Goal: Transaction & Acquisition: Purchase product/service

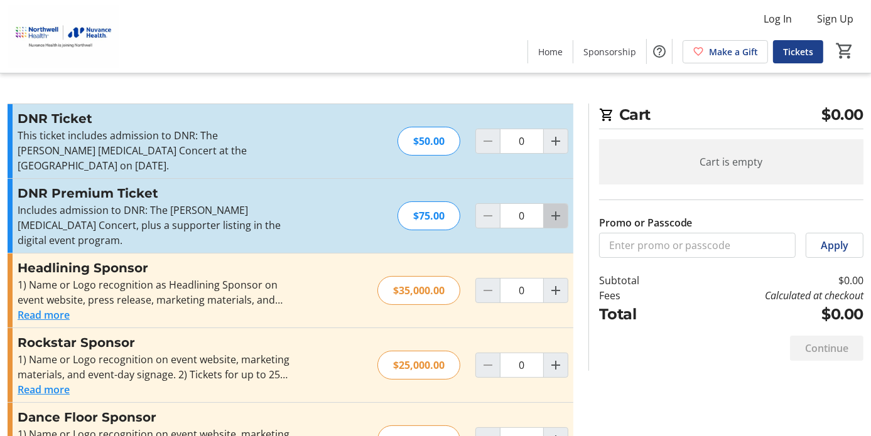
click at [550, 216] on mat-icon "Increment by one" at bounding box center [555, 216] width 15 height 15
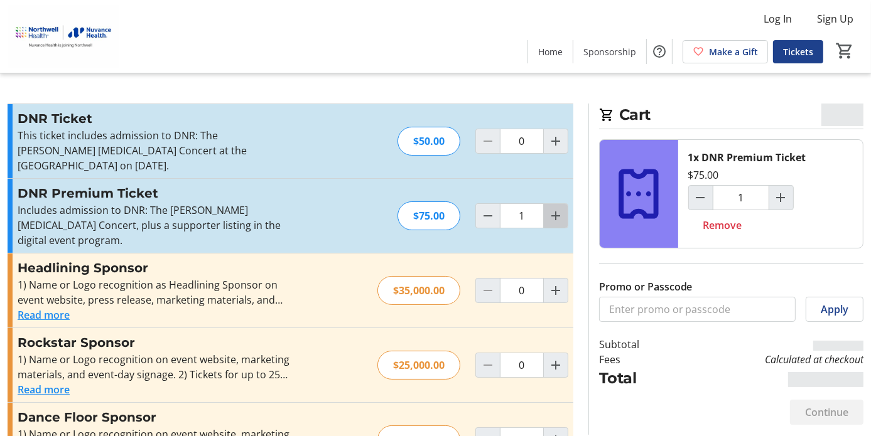
click at [550, 216] on mat-icon "Increment by one" at bounding box center [555, 216] width 15 height 15
type input "2"
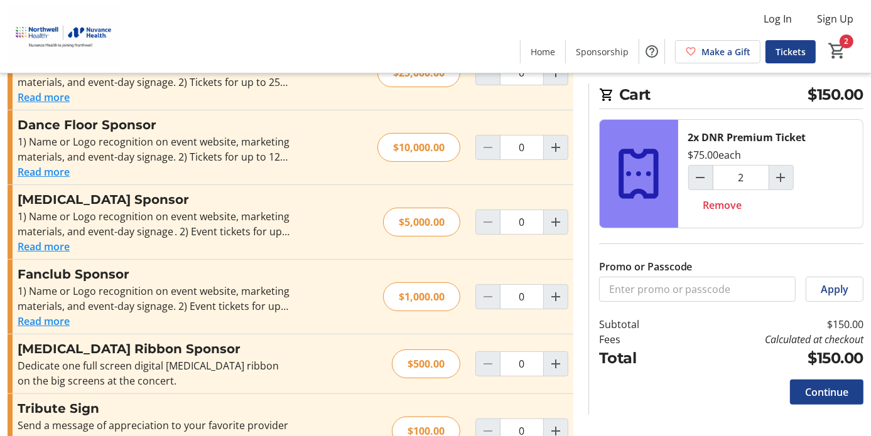
scroll to position [339, 0]
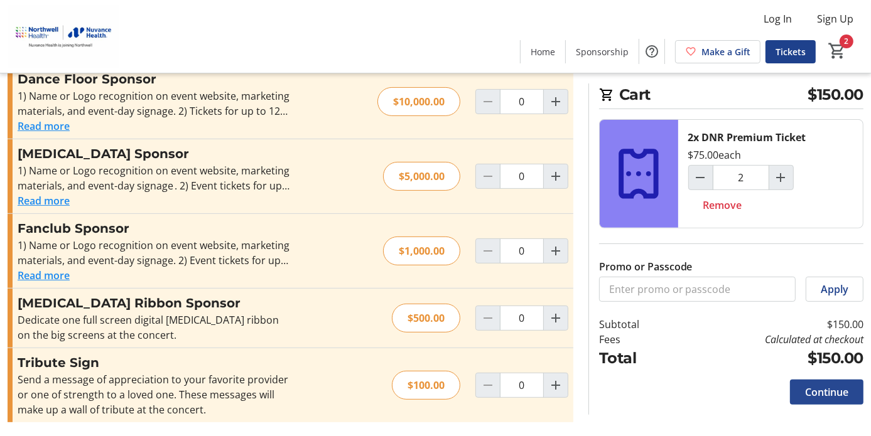
click at [815, 382] on span at bounding box center [826, 392] width 73 height 30
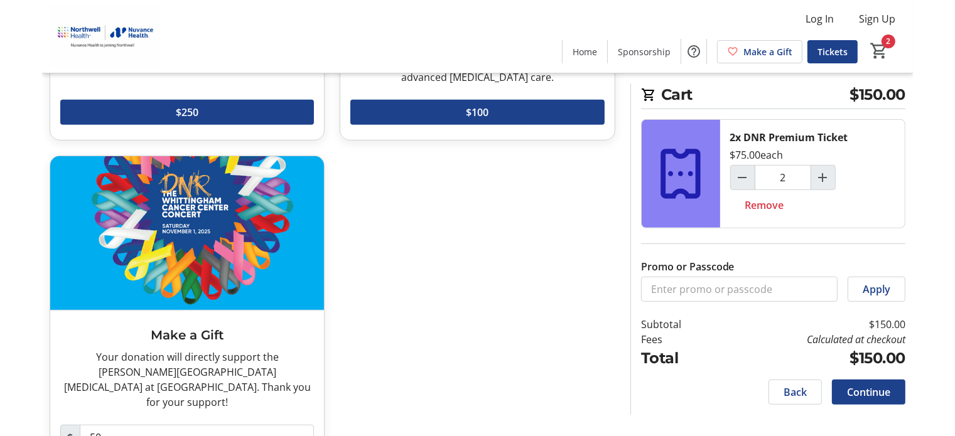
scroll to position [621, 0]
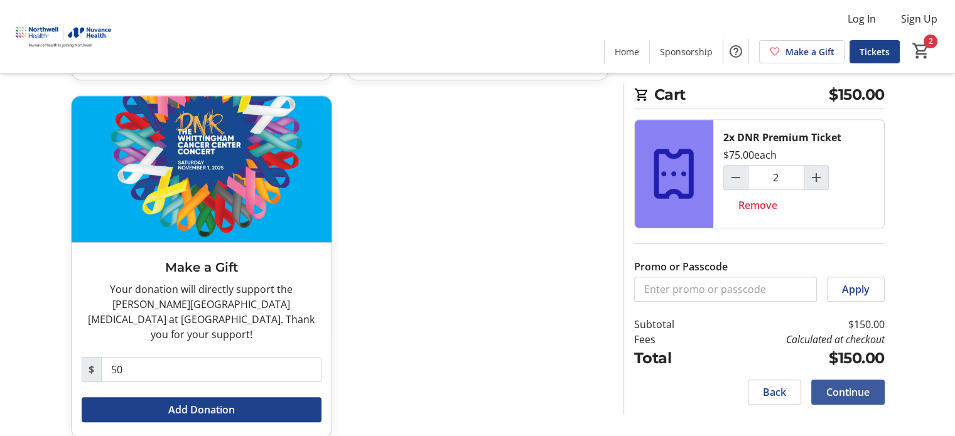
click at [865, 389] on span "Continue" at bounding box center [847, 392] width 43 height 15
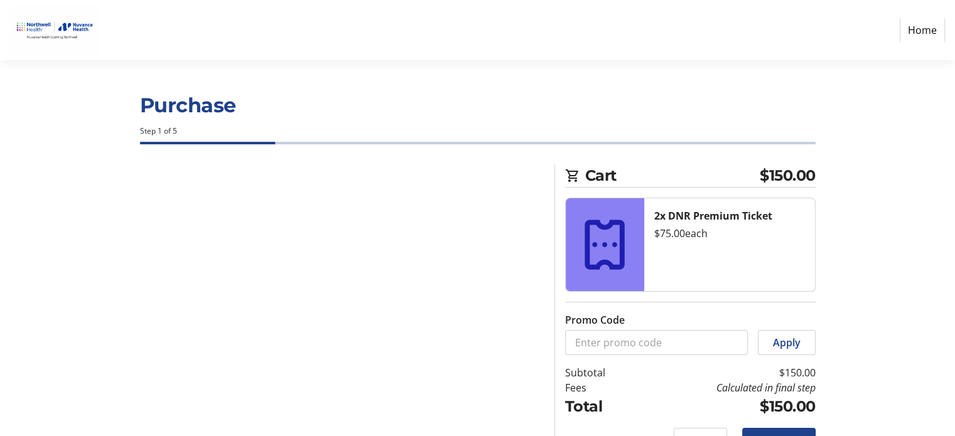
select select "US"
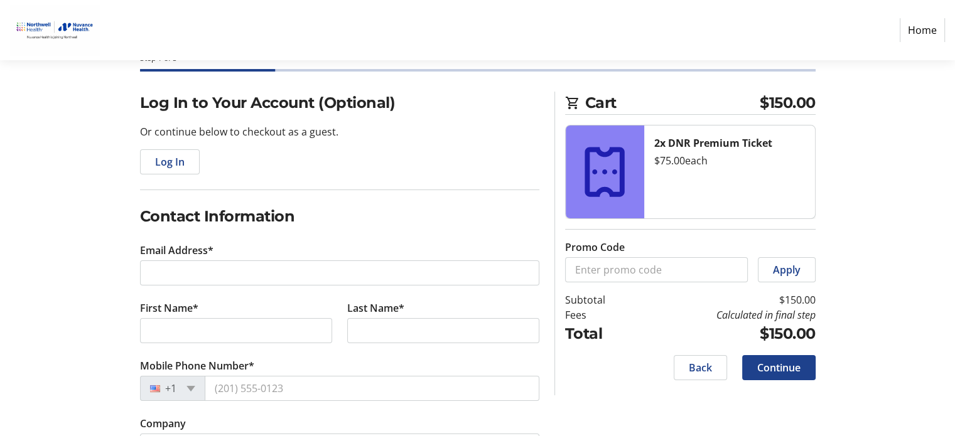
scroll to position [75, 0]
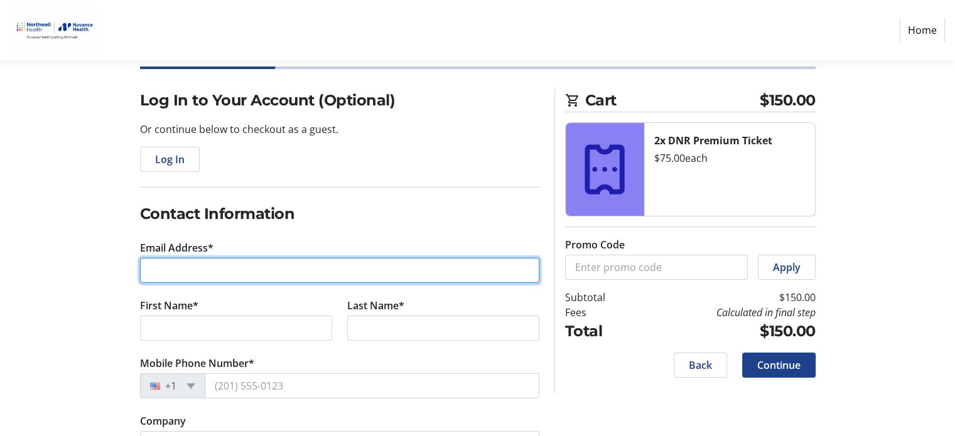
click at [165, 275] on input "Email Address*" at bounding box center [339, 270] width 399 height 25
type input "[EMAIL_ADDRESS][DOMAIN_NAME]"
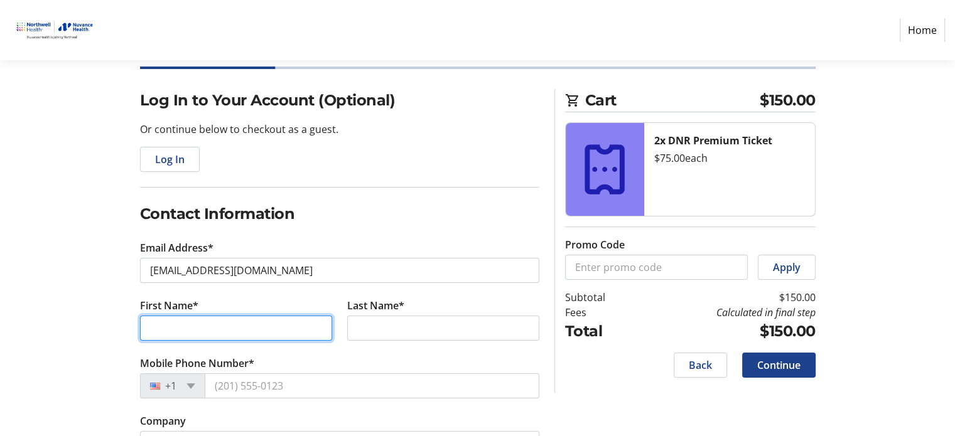
click at [158, 325] on input "First Name*" at bounding box center [236, 328] width 192 height 25
type input "[PERSON_NAME]"
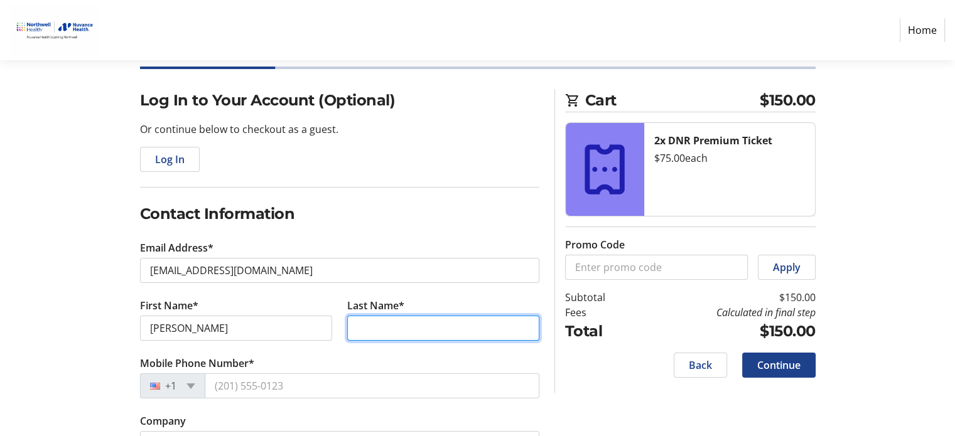
click at [378, 329] on input "Last Name*" at bounding box center [443, 328] width 192 height 25
type input "Lione"
drag, startPoint x: 190, startPoint y: 381, endPoint x: 209, endPoint y: 381, distance: 18.2
click at [196, 381] on div "+1" at bounding box center [172, 386] width 65 height 25
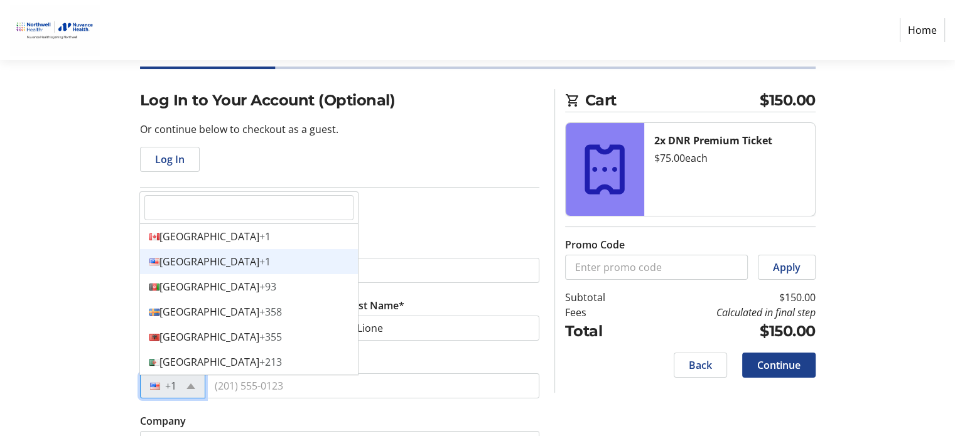
click at [166, 254] on div "[GEOGRAPHIC_DATA] +1" at bounding box center [249, 261] width 218 height 25
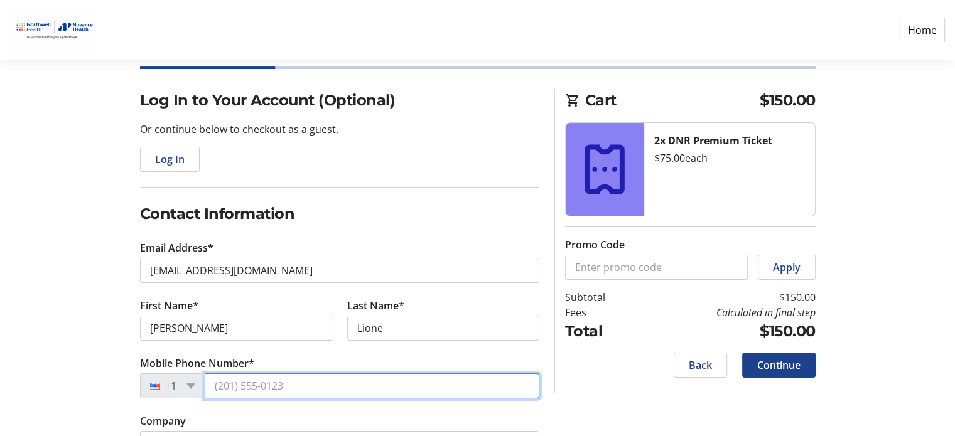
click at [229, 384] on input "Mobile Phone Number*" at bounding box center [372, 386] width 335 height 25
click at [244, 383] on input "(203) 3" at bounding box center [372, 386] width 335 height 25
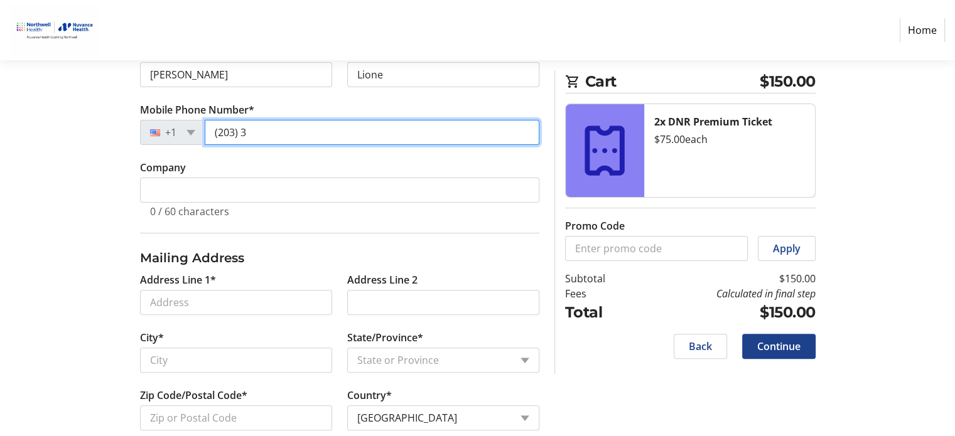
scroll to position [352, 0]
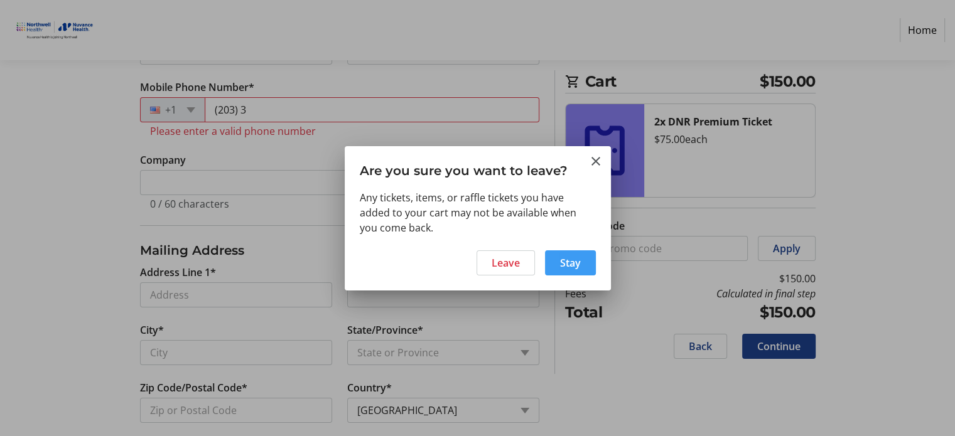
click at [575, 264] on span "Stay" at bounding box center [570, 263] width 21 height 15
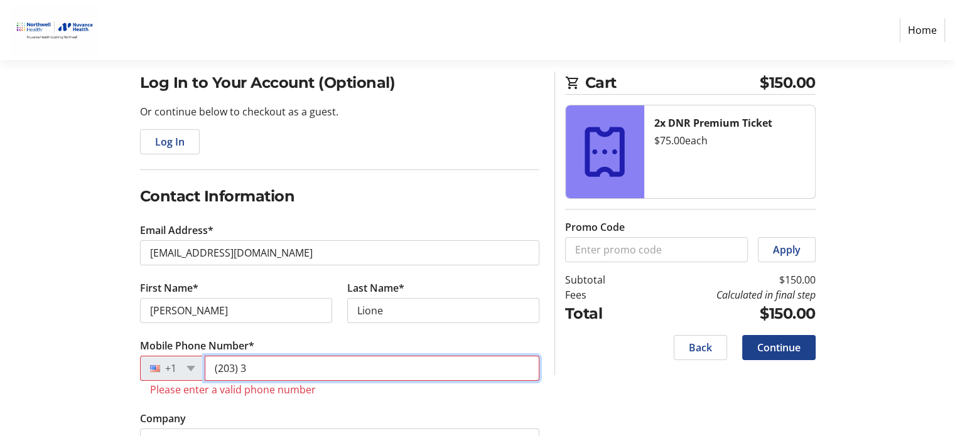
scroll to position [227, 0]
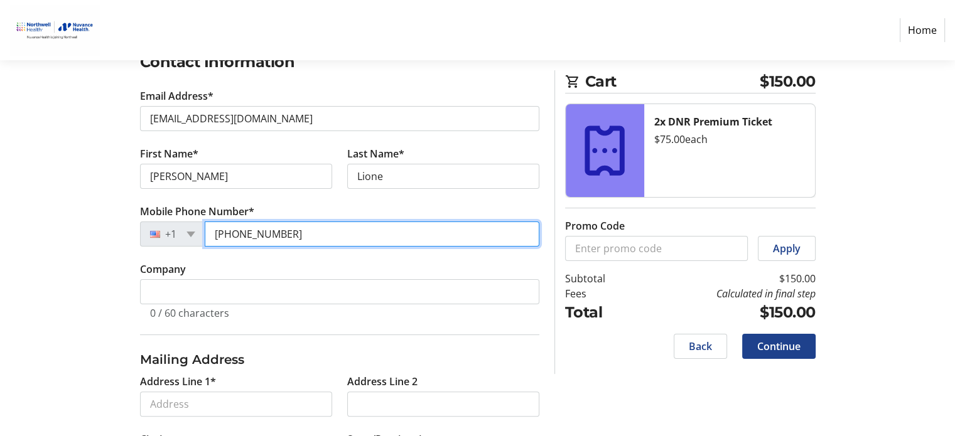
type input "[PHONE_NUMBER]"
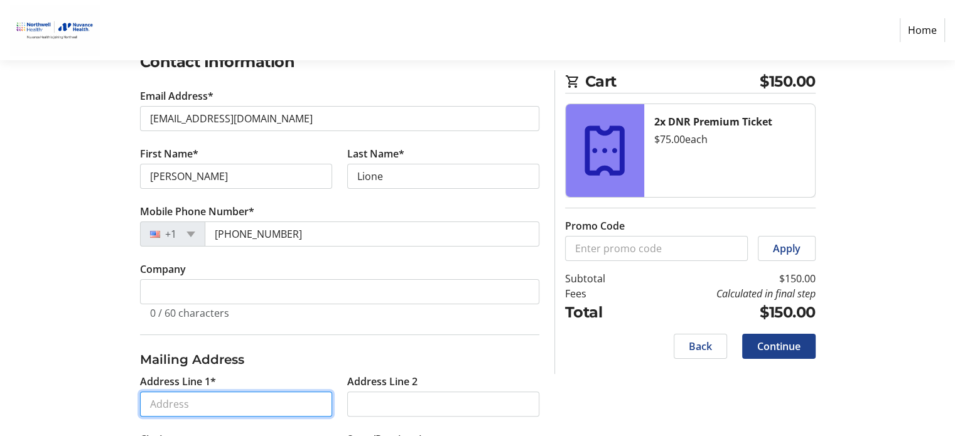
click at [168, 401] on input "Address Line 1*" at bounding box center [236, 404] width 192 height 25
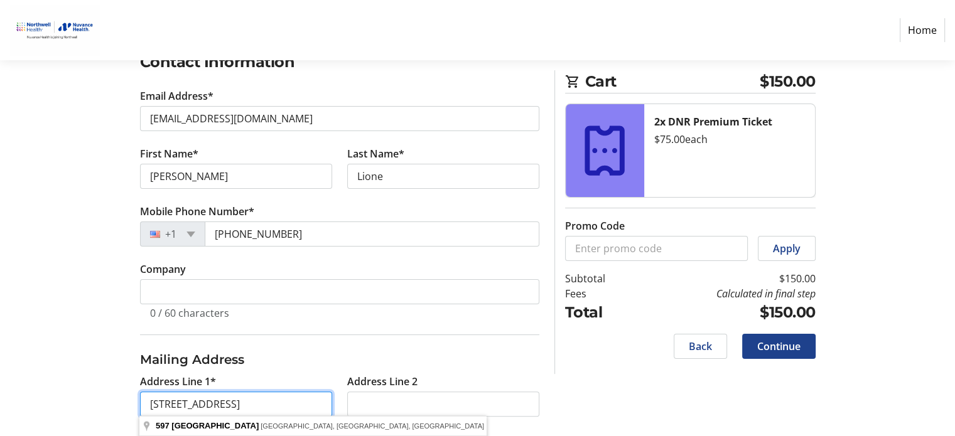
type input "[STREET_ADDRESS]"
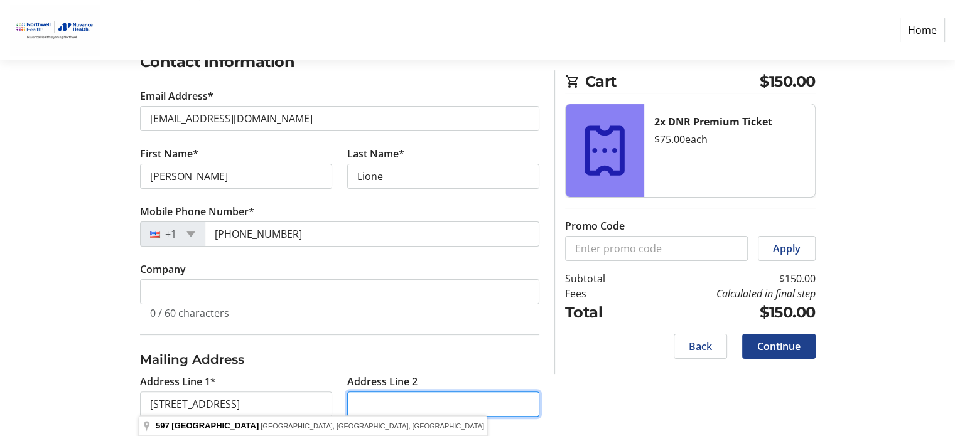
click at [369, 403] on input "Address Line 2" at bounding box center [443, 404] width 192 height 25
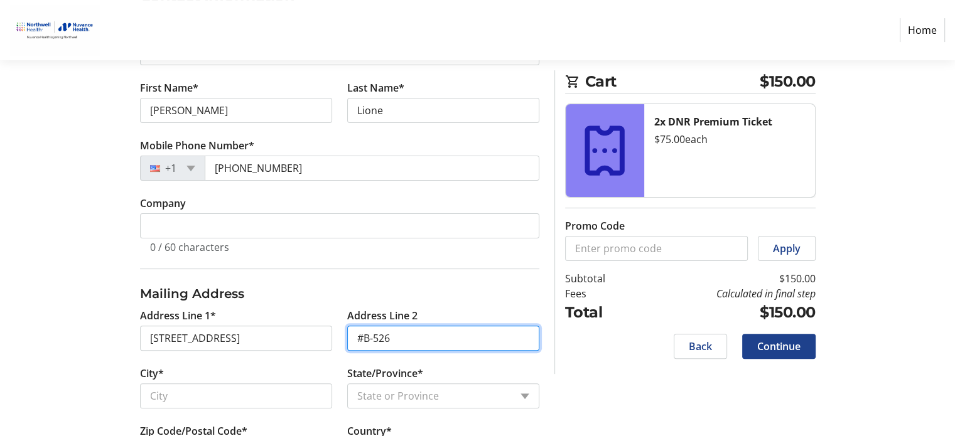
scroll to position [322, 0]
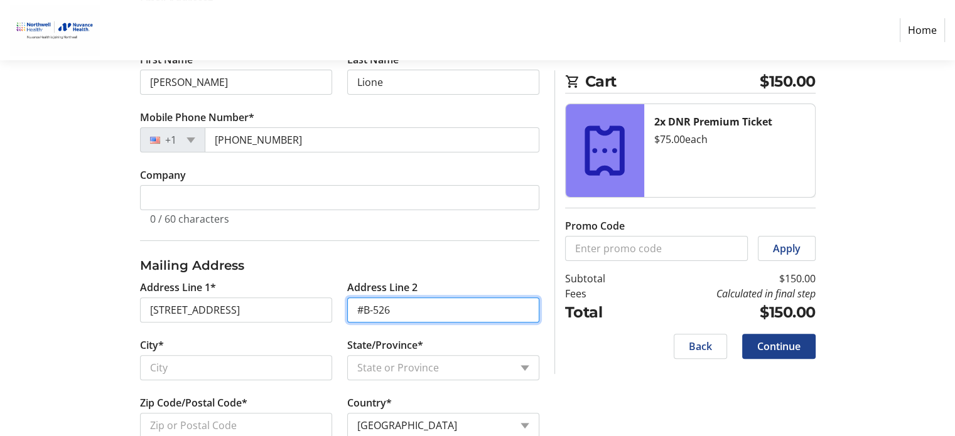
type input "#B-526"
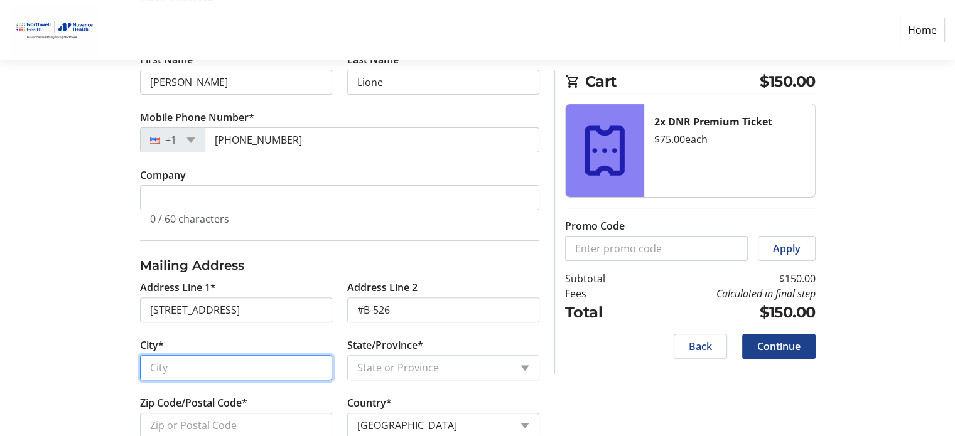
click at [160, 366] on input "City*" at bounding box center [236, 367] width 192 height 25
type input "[GEOGRAPHIC_DATA]"
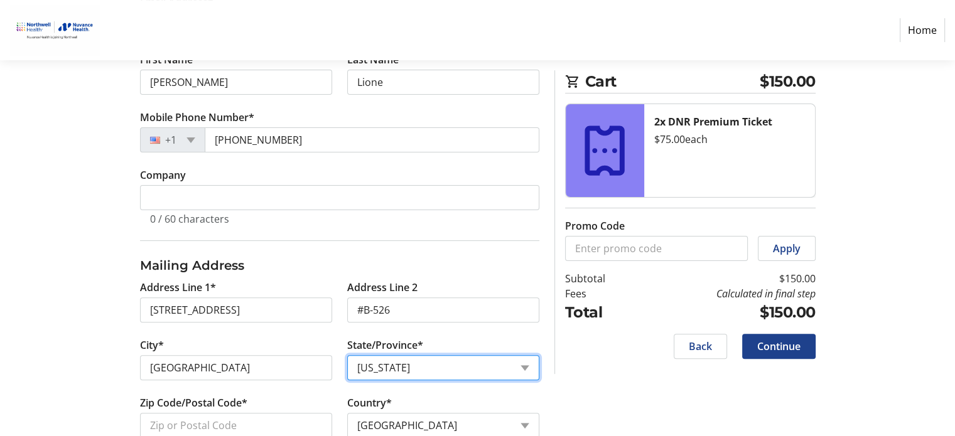
click at [521, 364] on select "State or Province State or [GEOGRAPHIC_DATA][US_STATE][GEOGRAPHIC_DATA] [US_STA…" at bounding box center [443, 367] width 192 height 25
select select "CT"
click at [347, 355] on select "State or Province State or [GEOGRAPHIC_DATA][US_STATE][GEOGRAPHIC_DATA] [US_STA…" at bounding box center [443, 367] width 192 height 25
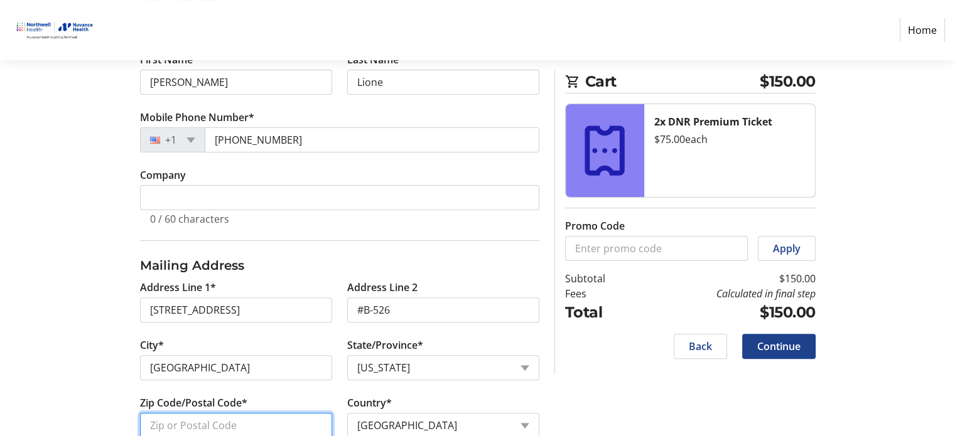
click at [166, 420] on input "Zip Code/Postal Code*" at bounding box center [236, 425] width 192 height 25
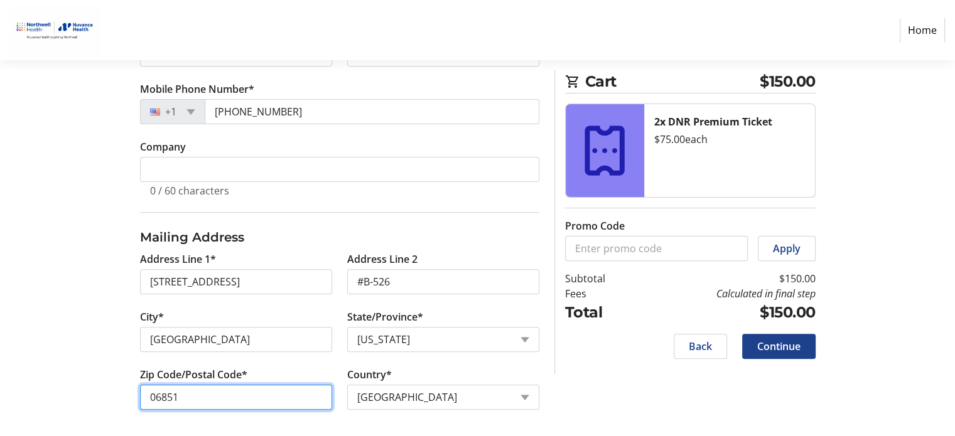
scroll to position [352, 0]
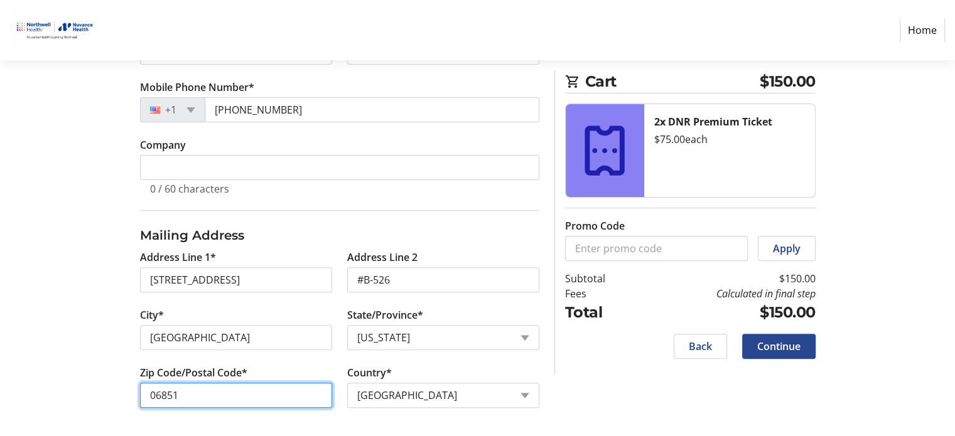
type input "06851"
click at [774, 342] on span "Continue" at bounding box center [778, 346] width 43 height 15
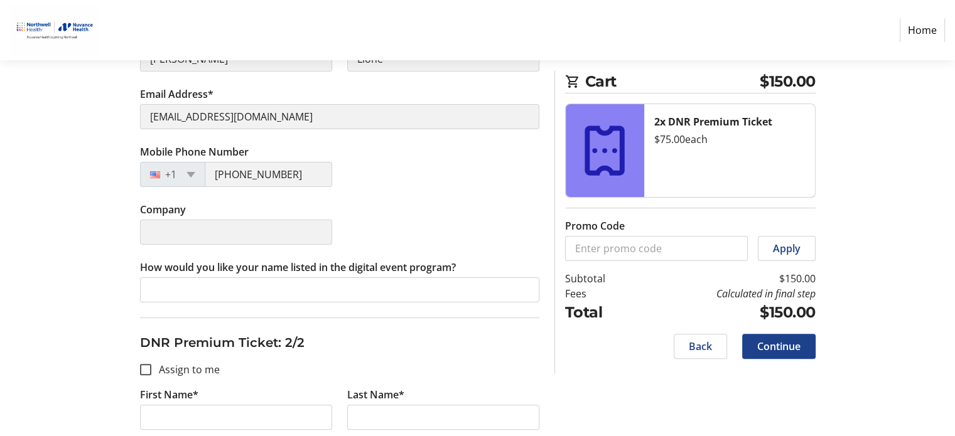
scroll to position [283, 0]
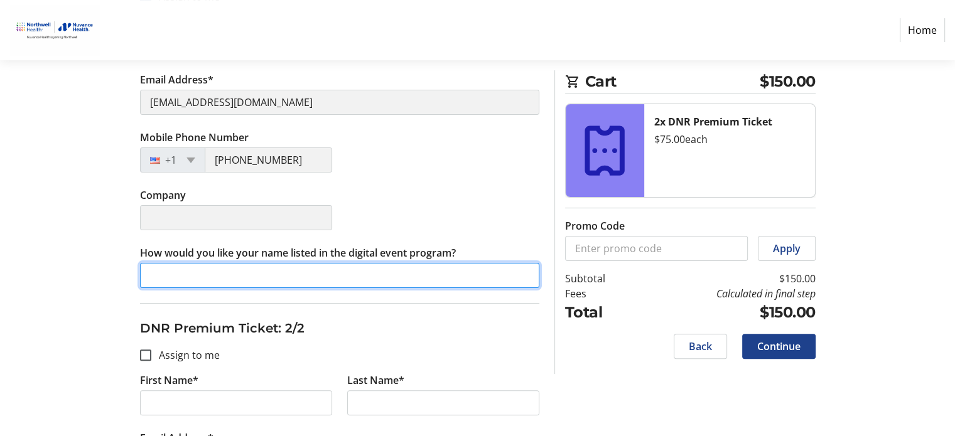
click at [161, 271] on input "How would you like your name listed in the digital event program?" at bounding box center [339, 275] width 399 height 25
click at [182, 273] on input "[PERSON_NAME] @. [GEOGRAPHIC_DATA]" at bounding box center [339, 275] width 399 height 25
type input "[PERSON_NAME]"
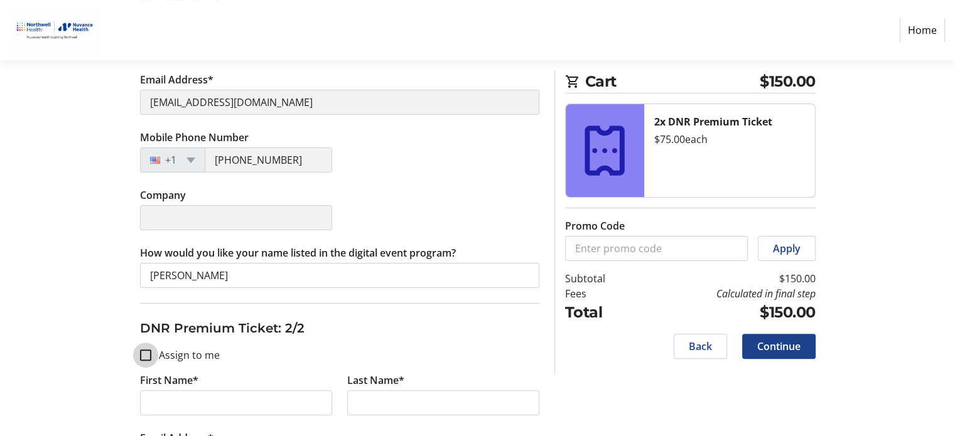
click at [144, 351] on input "Assign to me" at bounding box center [145, 355] width 11 height 11
checkbox input "true"
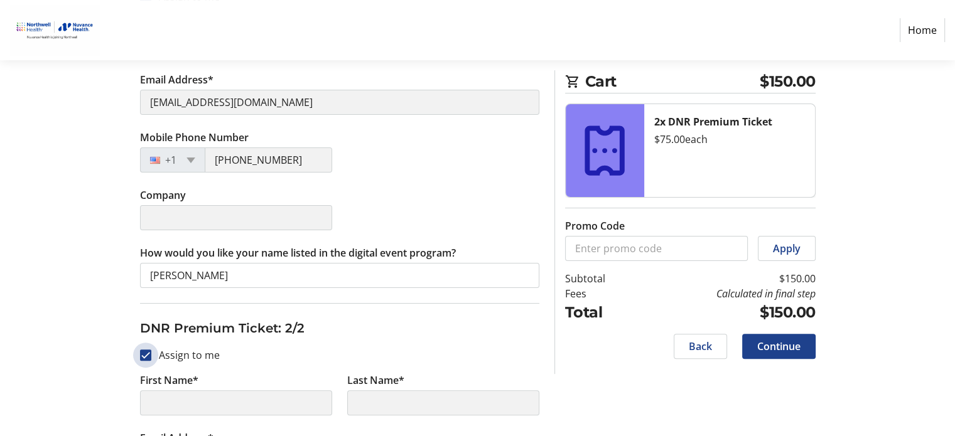
type input "[PERSON_NAME]"
type input "Lione"
type input "[EMAIL_ADDRESS][DOMAIN_NAME]"
type input "[PHONE_NUMBER]"
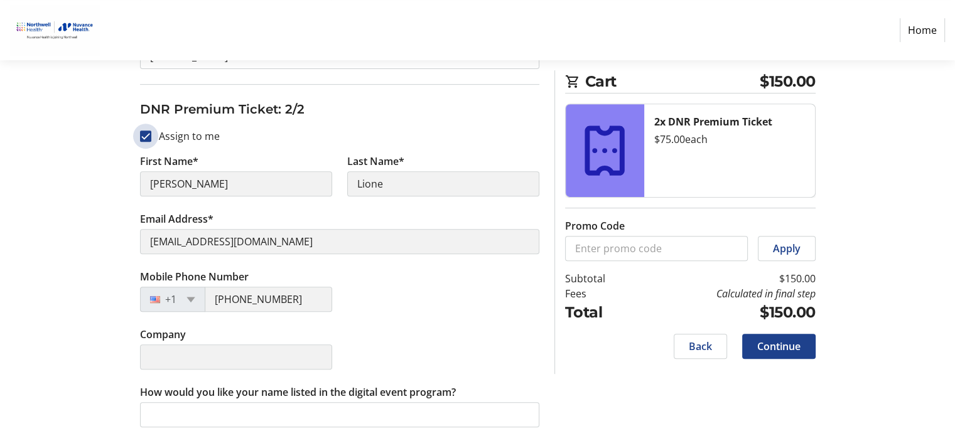
scroll to position [506, 0]
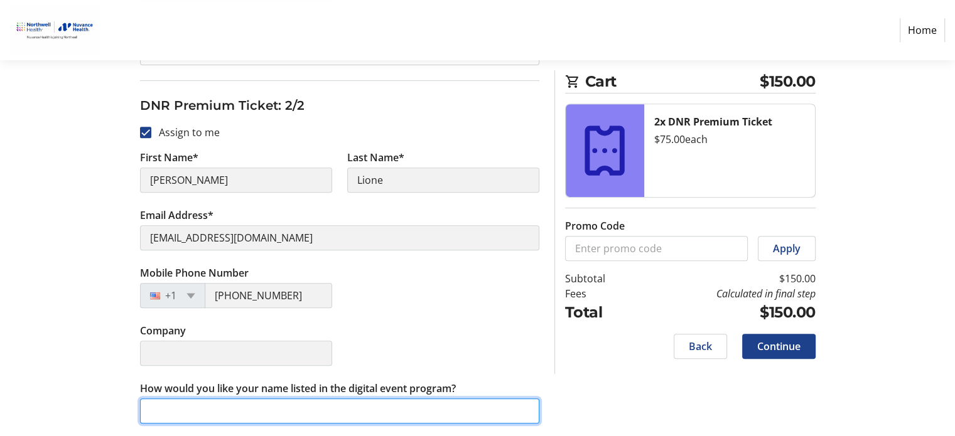
click at [156, 409] on input "How would you like your name listed in the digital event program?" at bounding box center [339, 411] width 399 height 25
type input "[PERSON_NAME]"
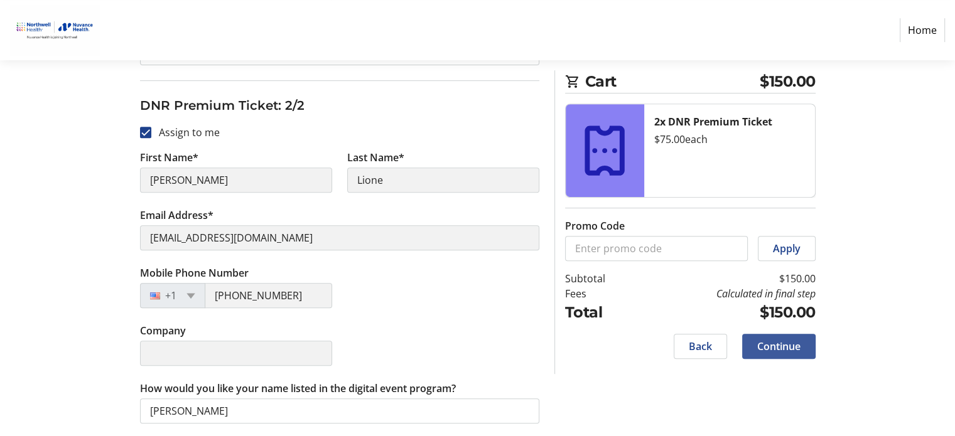
click at [789, 339] on span "Continue" at bounding box center [778, 346] width 43 height 15
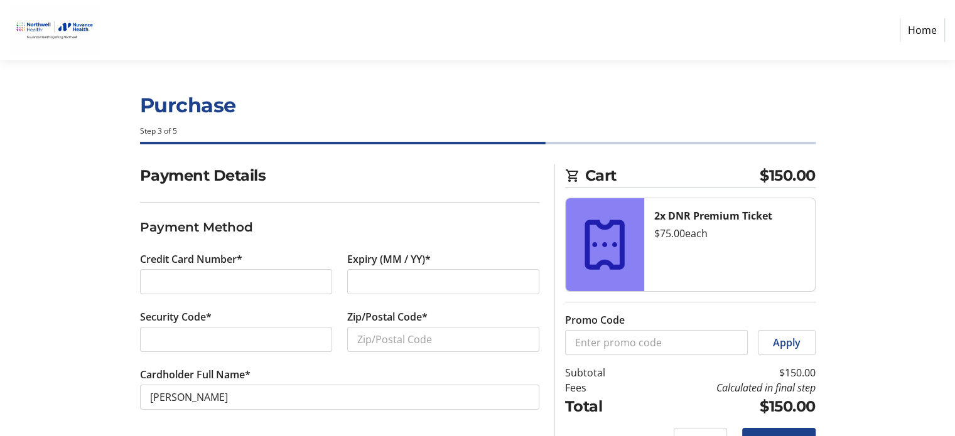
scroll to position [31, 0]
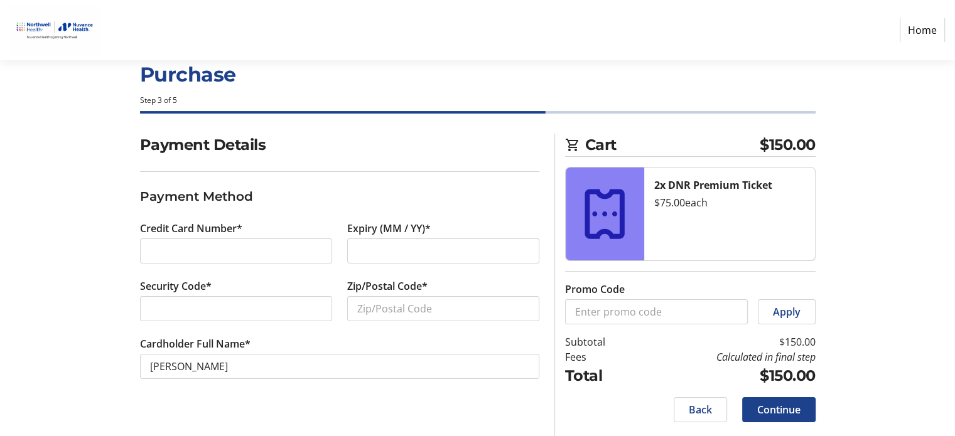
click at [148, 247] on div at bounding box center [236, 251] width 192 height 25
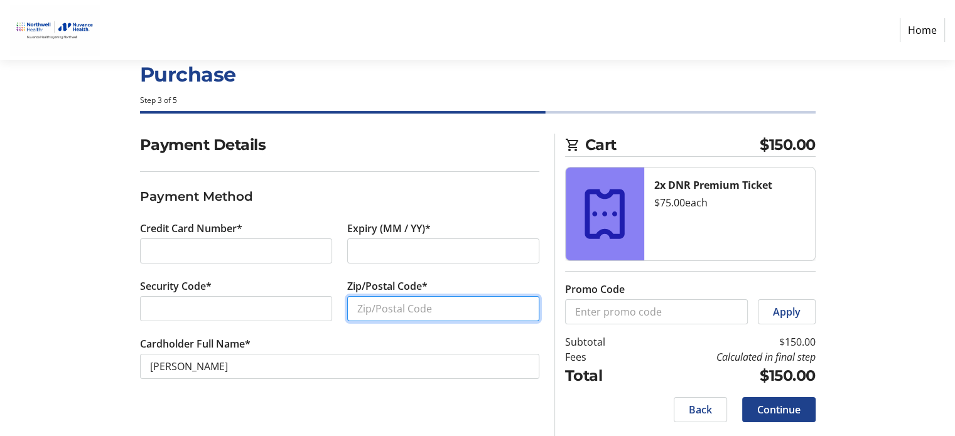
click at [355, 306] on input "Zip/Postal Code*" at bounding box center [443, 308] width 192 height 25
type input "06851"
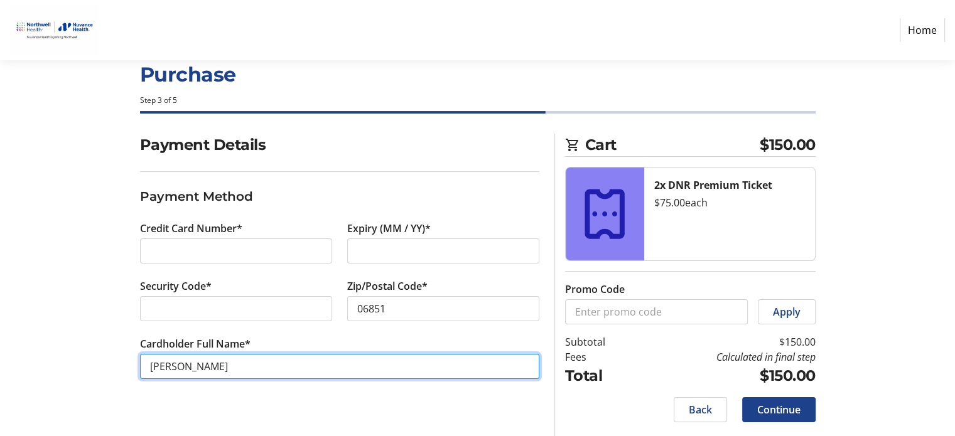
click at [183, 366] on input "[PERSON_NAME]" at bounding box center [339, 366] width 399 height 25
type input "[PERSON_NAME]"
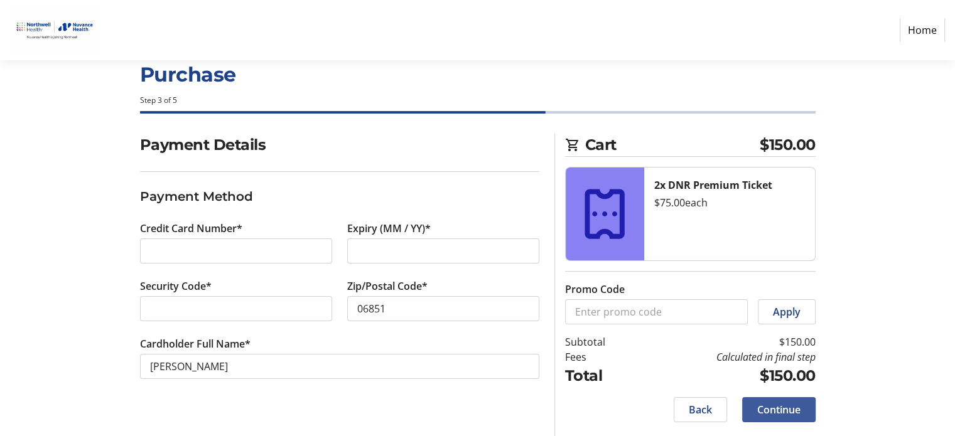
click at [791, 406] on span "Continue" at bounding box center [778, 410] width 43 height 15
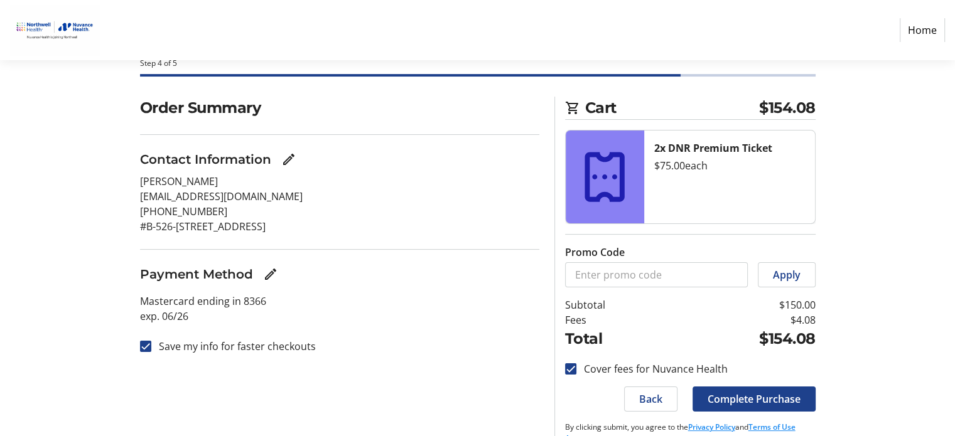
scroll to position [90, 0]
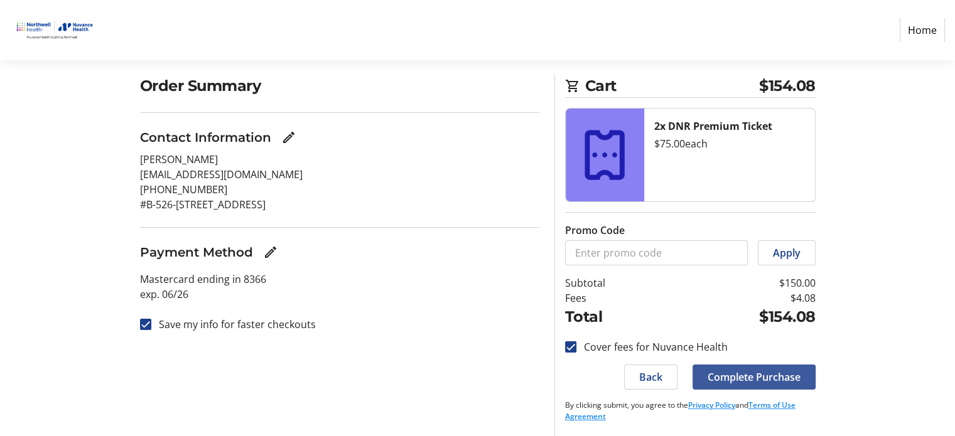
click at [783, 376] on span "Complete Purchase" at bounding box center [754, 377] width 93 height 15
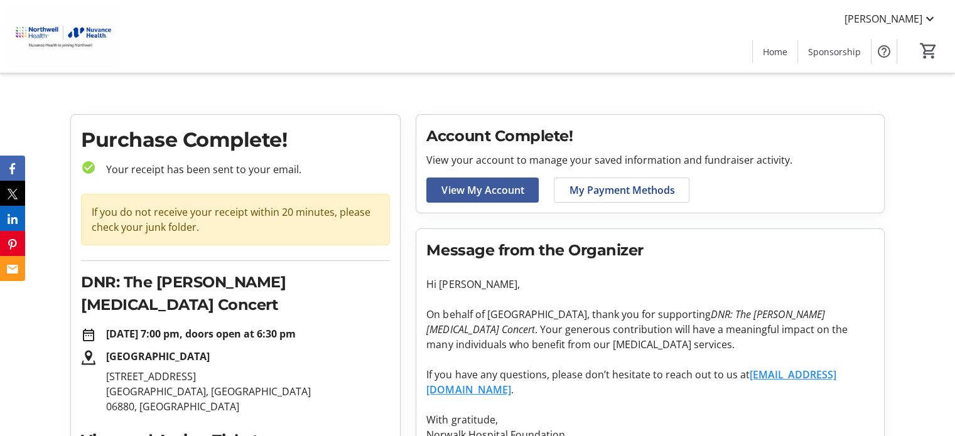
click at [465, 187] on span "View My Account" at bounding box center [483, 190] width 82 height 15
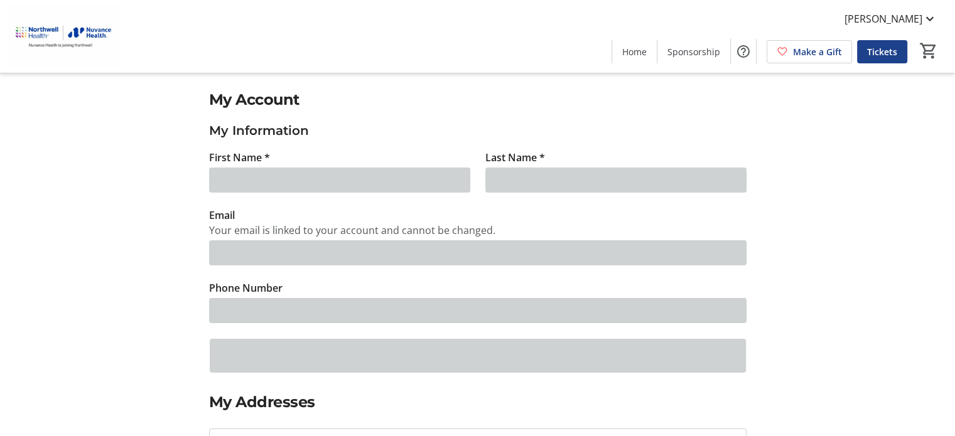
type input "[PERSON_NAME]"
type input "Lione"
type input "[EMAIL_ADDRESS][DOMAIN_NAME]"
type input "[PHONE_NUMBER]"
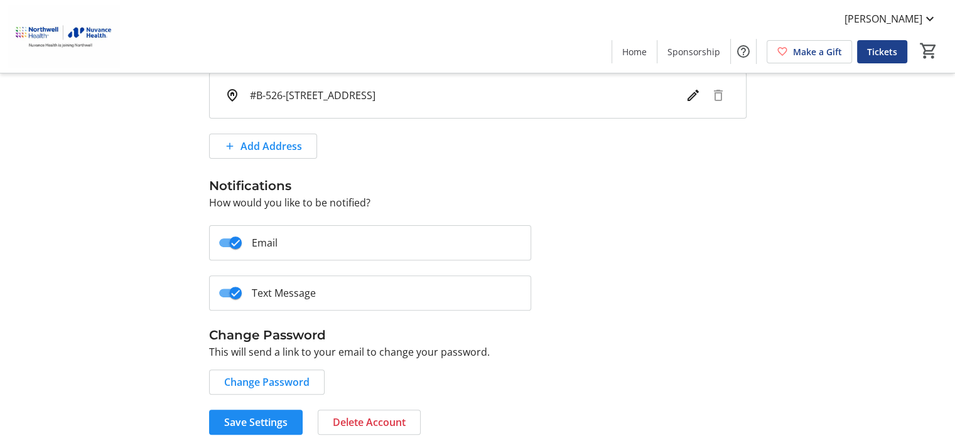
scroll to position [368, 0]
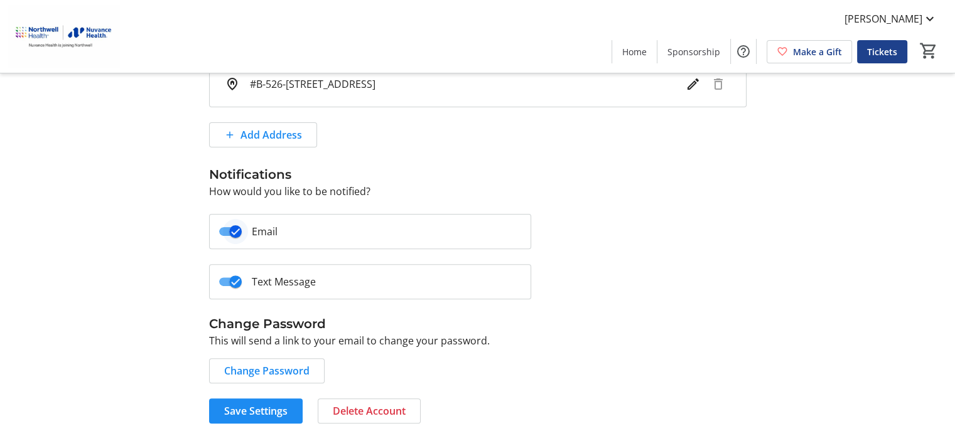
click at [241, 227] on span "button" at bounding box center [235, 231] width 13 height 13
drag, startPoint x: 269, startPoint y: 409, endPoint x: 278, endPoint y: 409, distance: 8.2
click at [271, 409] on span "Save Settings" at bounding box center [255, 411] width 63 height 15
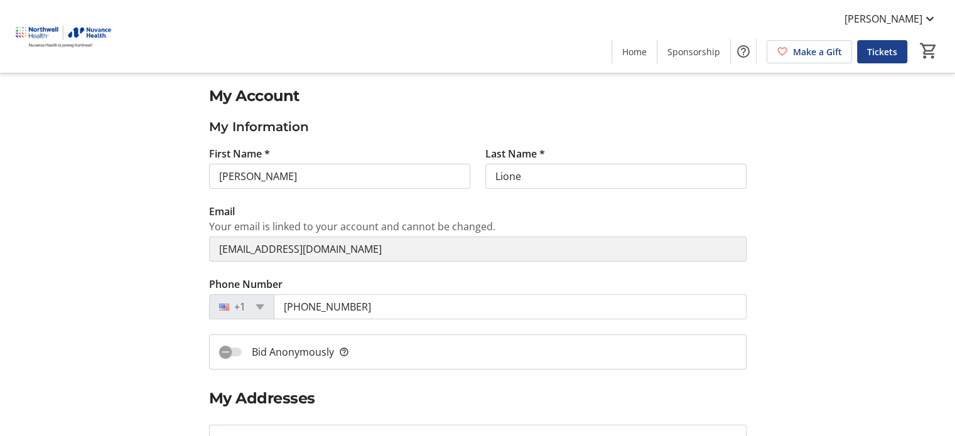
scroll to position [0, 0]
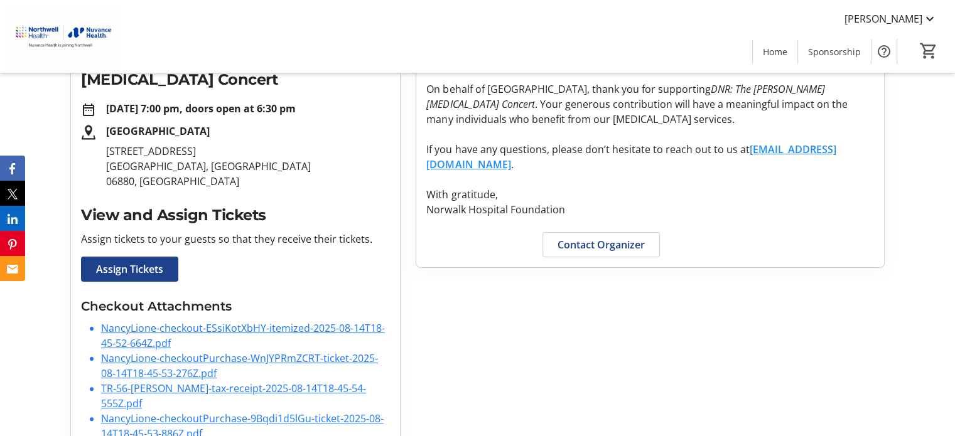
scroll to position [253, 0]
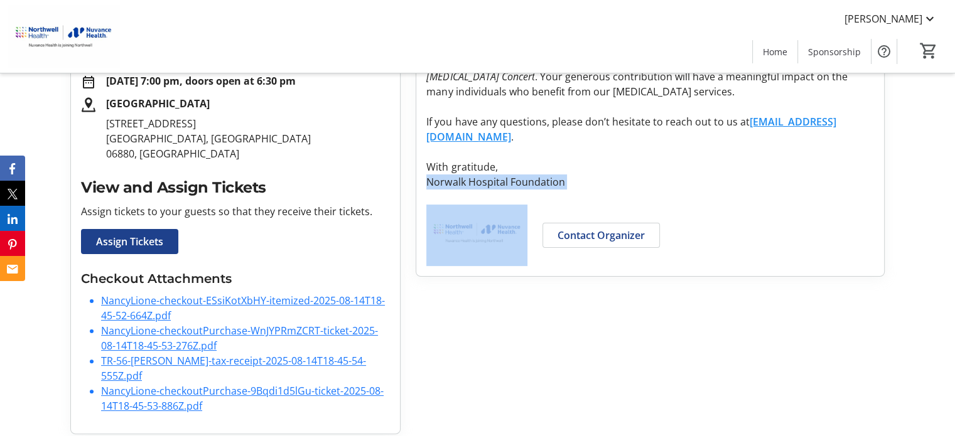
drag, startPoint x: 948, startPoint y: 274, endPoint x: 940, endPoint y: 352, distance: 78.3
click at [880, 352] on tr-checkout-order-details-ui "Purchase Complete! check_circle Your receipt has been sent to your email. If yo…" at bounding box center [477, 152] width 955 height 583
click at [126, 246] on span "Assign Tickets" at bounding box center [129, 241] width 67 height 15
